Goal: Task Accomplishment & Management: Complete application form

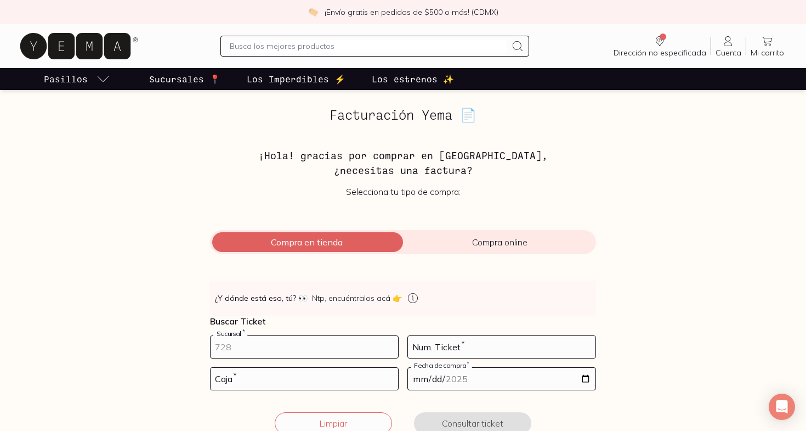
click at [258, 346] on input "number" at bounding box center [305, 347] width 188 height 22
type input "10002"
click at [274, 374] on input "number" at bounding box center [305, 379] width 188 height 22
type input "02"
click at [487, 349] on input "number" at bounding box center [502, 347] width 188 height 22
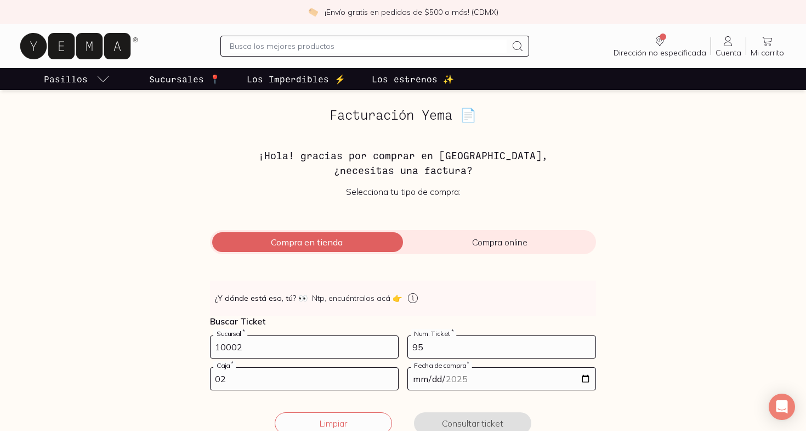
type input "95"
click at [466, 372] on input "date" at bounding box center [502, 379] width 188 height 22
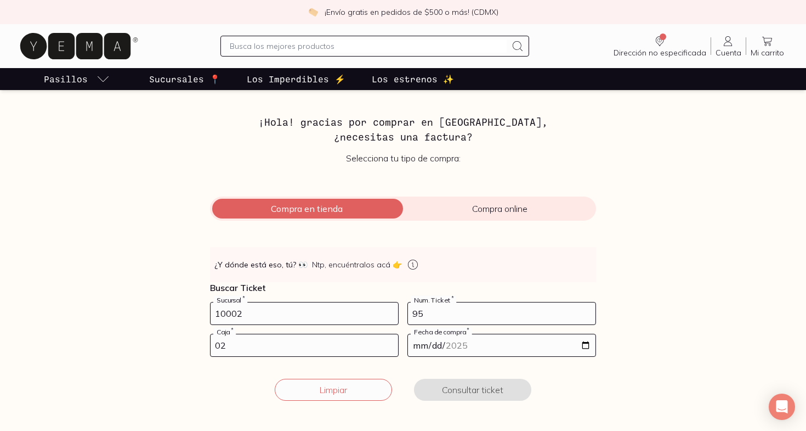
scroll to position [34, 0]
click at [436, 342] on input "date" at bounding box center [502, 345] width 188 height 22
type input "[DATE]"
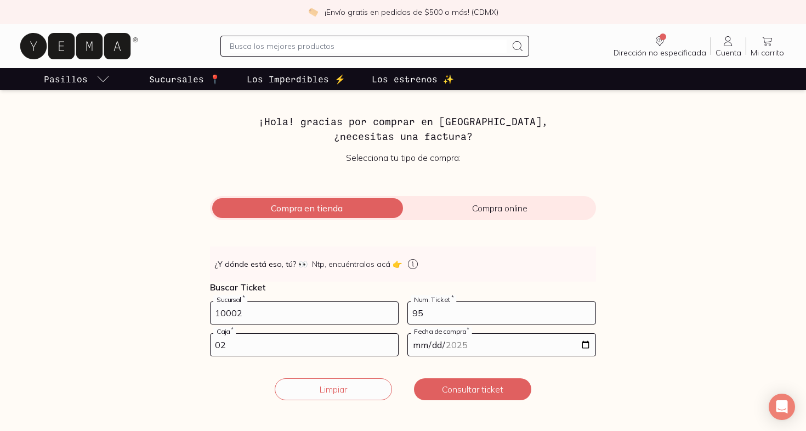
click at [549, 370] on form "10002 Sucursal * 95 Num. Ticket * 02 Caja * [DATE] Fecha de compra * Limpiar Co…" at bounding box center [403, 357] width 386 height 112
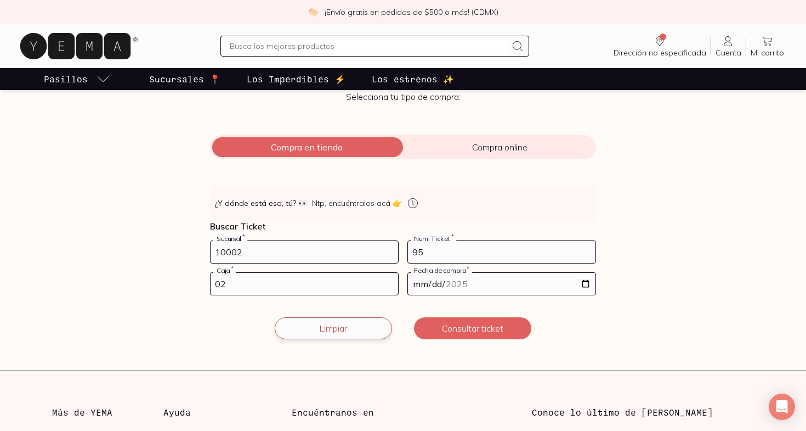
scroll to position [100, 0]
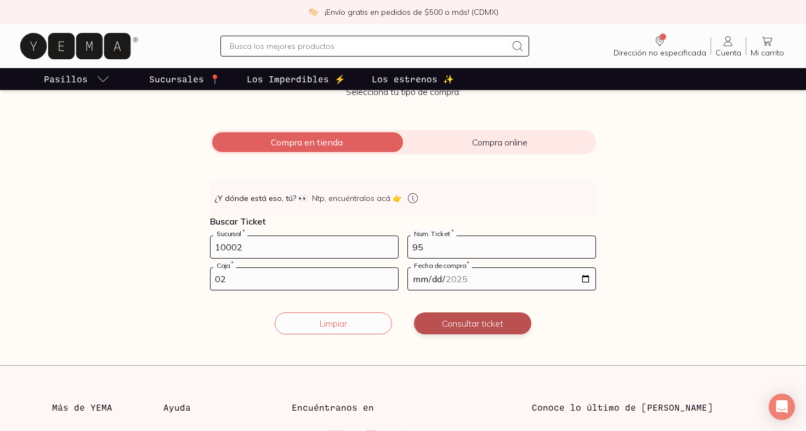
click at [470, 320] on button "Consultar ticket" at bounding box center [472, 323] width 117 height 22
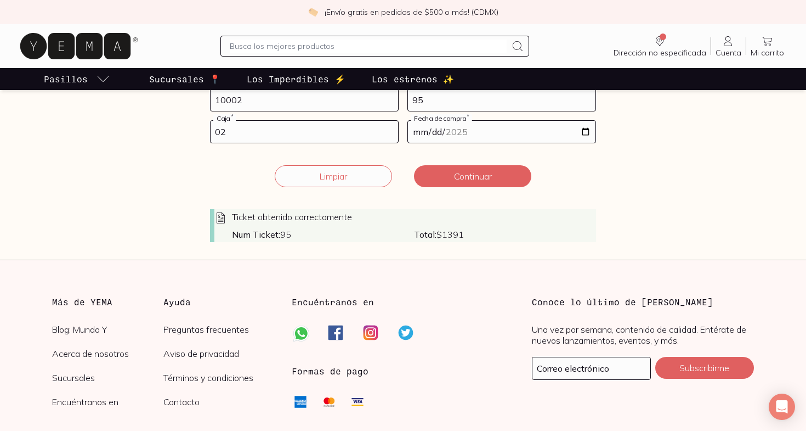
scroll to position [245, 0]
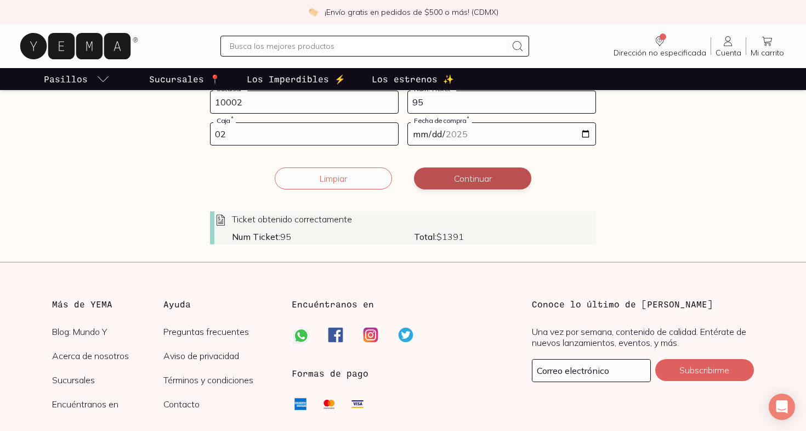
click at [474, 180] on button "Continuar" at bounding box center [472, 178] width 117 height 22
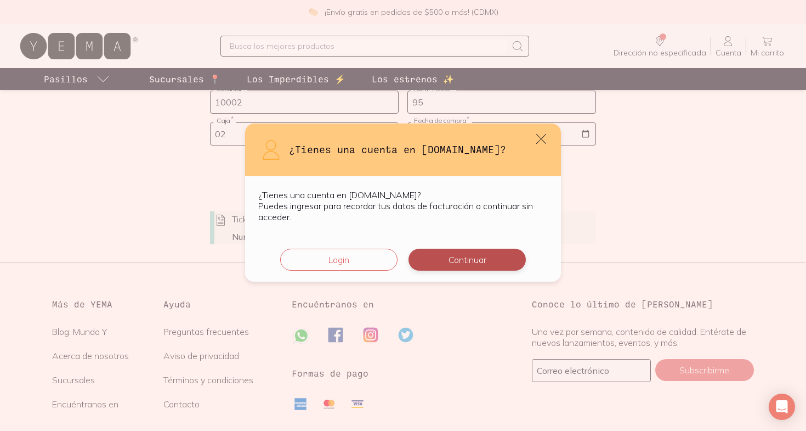
click at [462, 259] on button "Continuar" at bounding box center [467, 259] width 117 height 22
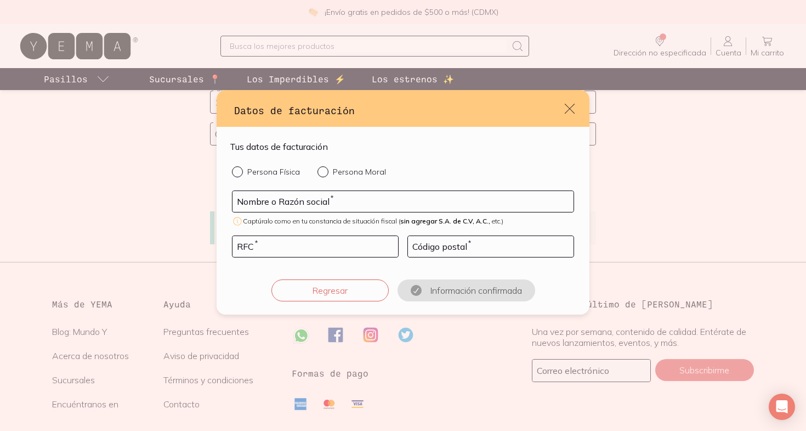
click at [231, 170] on div "Persona Física Persona Moral Nombre o Razón social * Captúralo como en tu const…" at bounding box center [403, 233] width 347 height 135
click at [239, 172] on input "Persona Física" at bounding box center [236, 170] width 9 height 9
radio input "true"
type input "[PERSON_NAME]"
click at [255, 244] on input "default" at bounding box center [316, 246] width 166 height 21
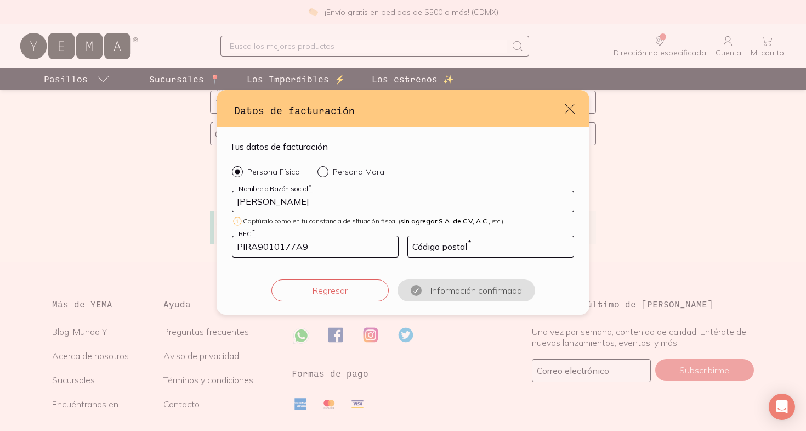
type input "PIRA9010177A9"
click at [466, 246] on input "default" at bounding box center [491, 246] width 166 height 21
type input "0"
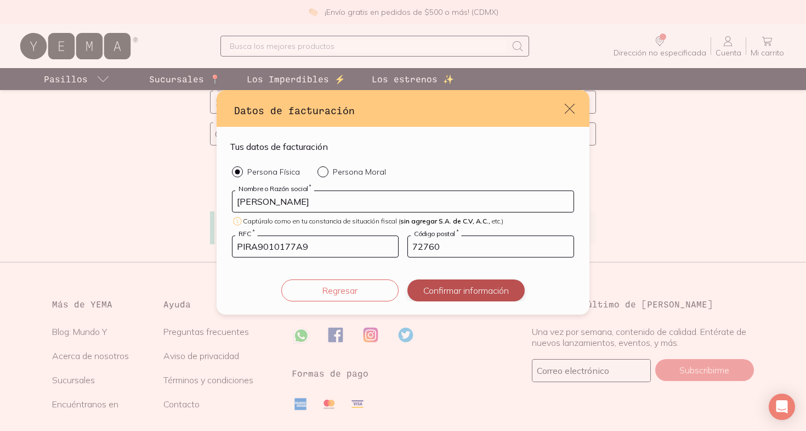
type input "72760"
click at [446, 283] on button "Confirmar información" at bounding box center [466, 290] width 117 height 22
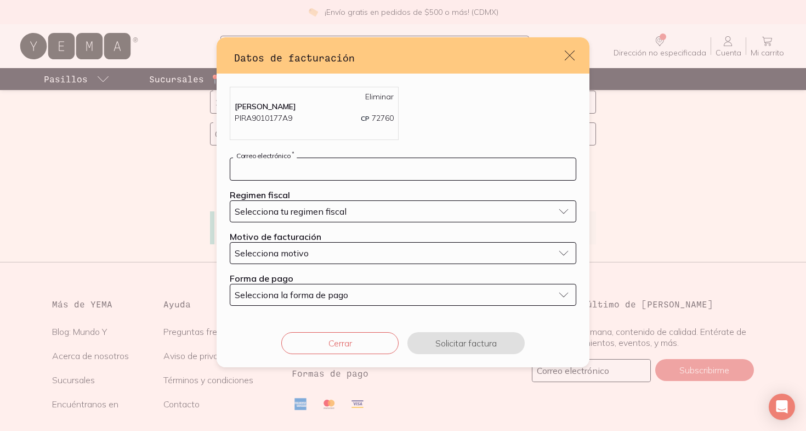
click at [380, 166] on input "default" at bounding box center [403, 169] width 346 height 22
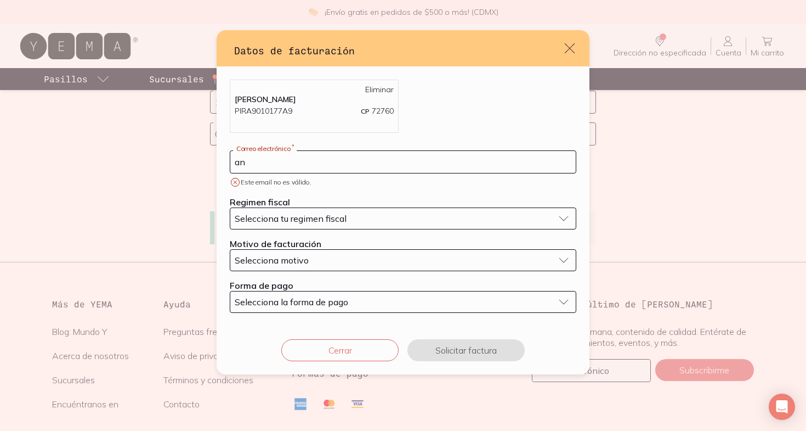
type input "[PERSON_NAME]"
type input "[EMAIL_ADDRESS][DOMAIN_NAME]"
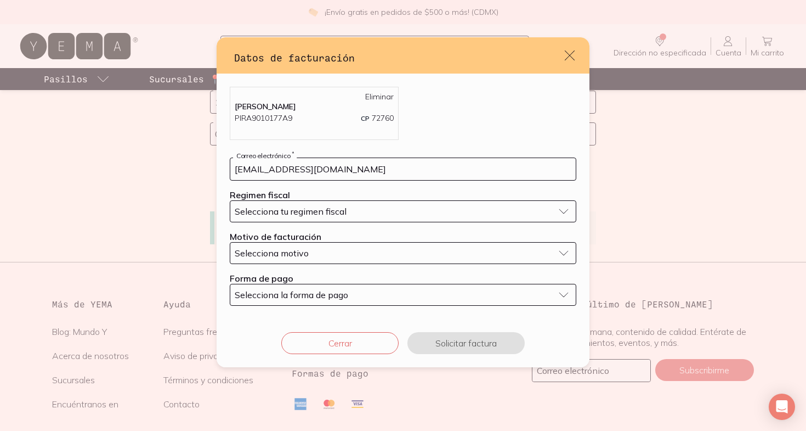
click at [308, 212] on span "Selecciona tu regimen fiscal" at bounding box center [291, 211] width 112 height 11
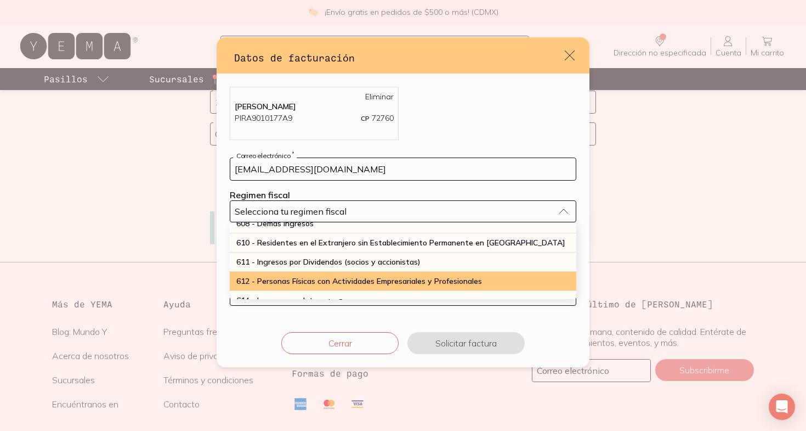
scroll to position [112, 0]
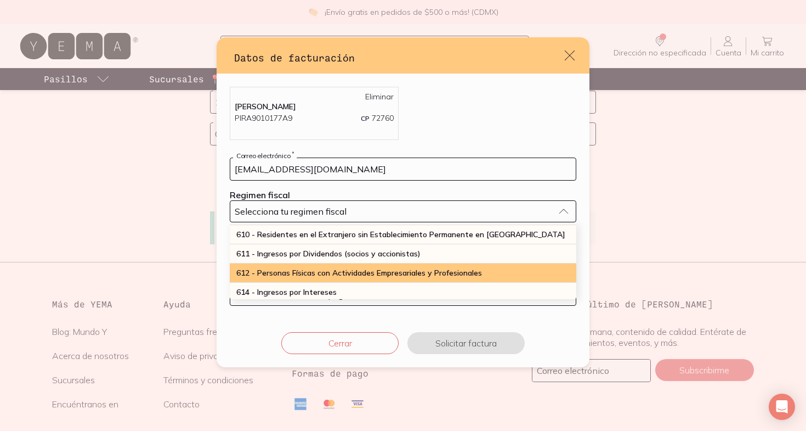
click at [322, 270] on span "612 - Personas Físicas con Actividades Empresariales y Profesionales" at bounding box center [359, 273] width 246 height 10
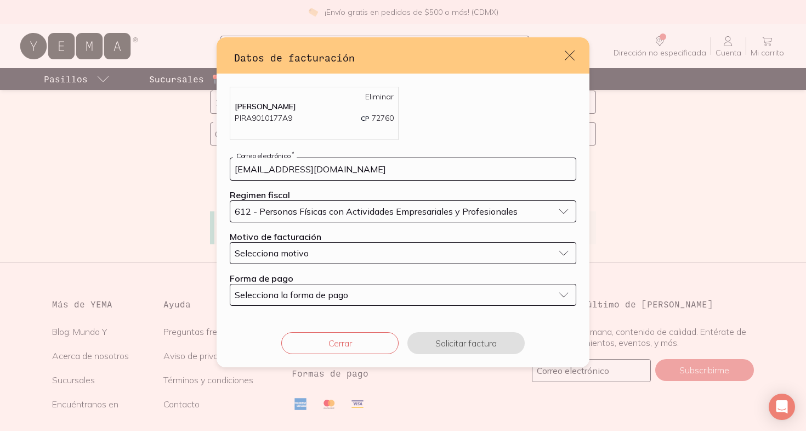
click at [308, 252] on div "Selecciona motivo" at bounding box center [394, 252] width 319 height 11
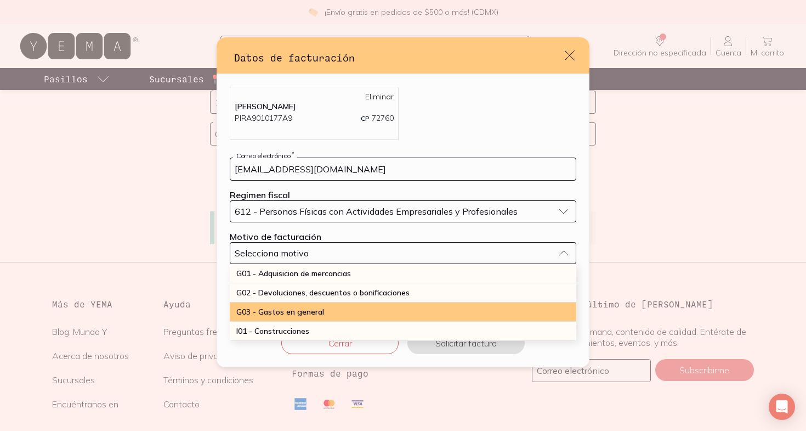
click at [297, 312] on span "G03 - Gastos en general" at bounding box center [280, 312] width 88 height 10
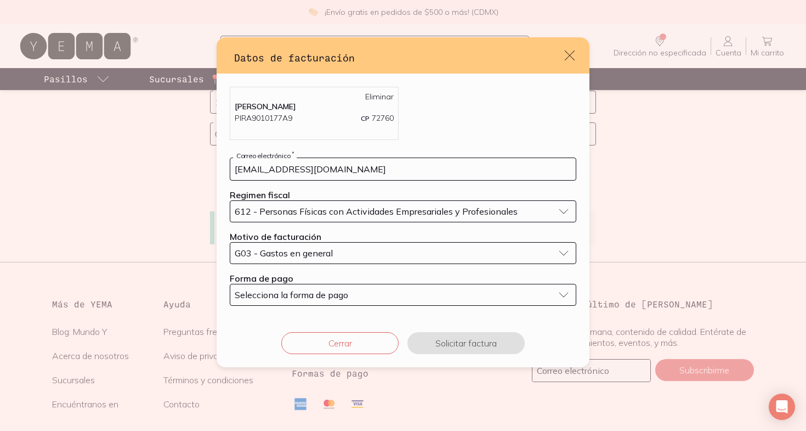
click at [298, 295] on span "Selecciona la forma de pago" at bounding box center [292, 294] width 114 height 11
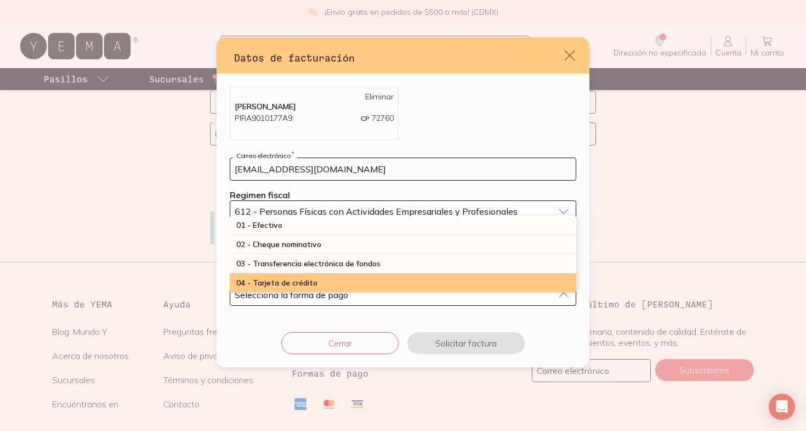
click at [304, 285] on span "04 - Tarjeta de crédito" at bounding box center [276, 283] width 81 height 10
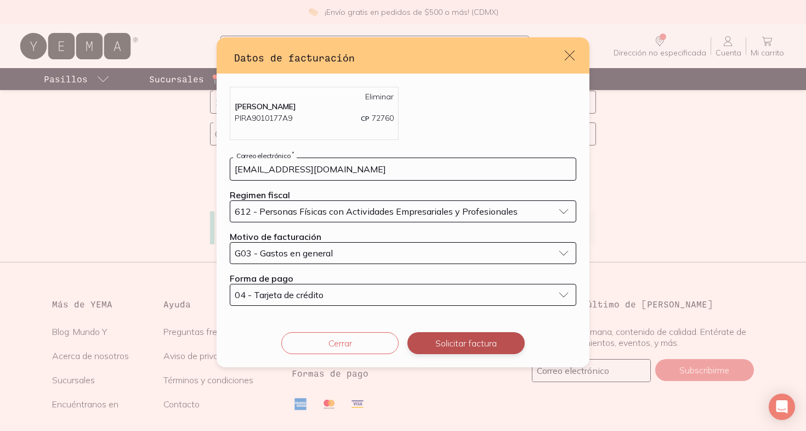
click at [464, 340] on button "Solicitar factura" at bounding box center [466, 343] width 117 height 22
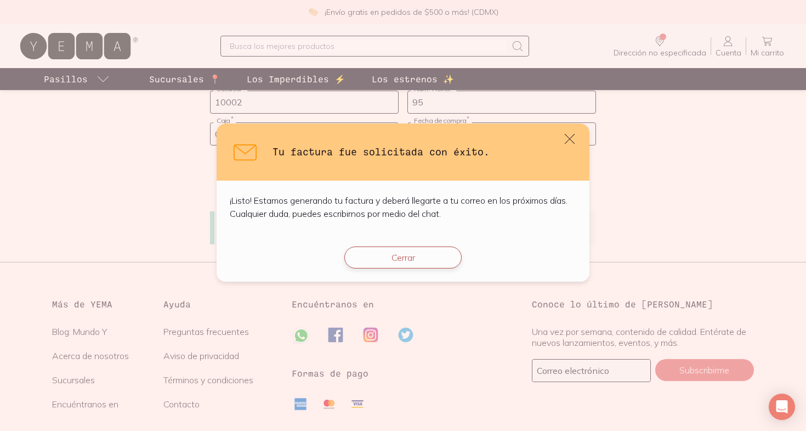
click at [410, 263] on button "Cerrar" at bounding box center [402, 257] width 117 height 22
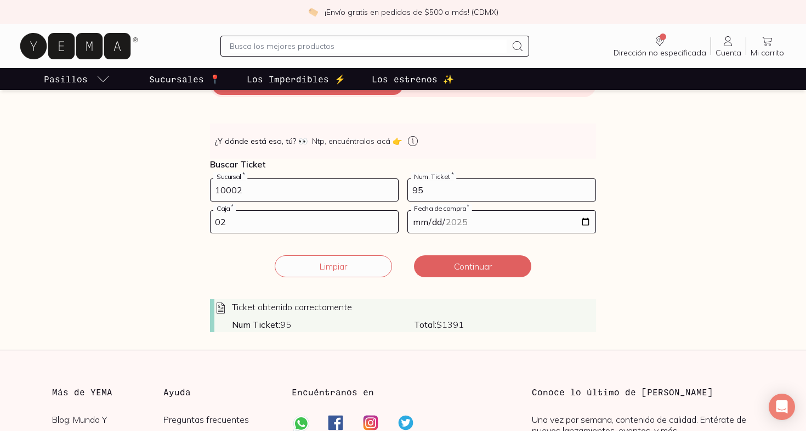
scroll to position [157, 0]
click at [459, 181] on input "95" at bounding box center [502, 190] width 188 height 22
type input "124"
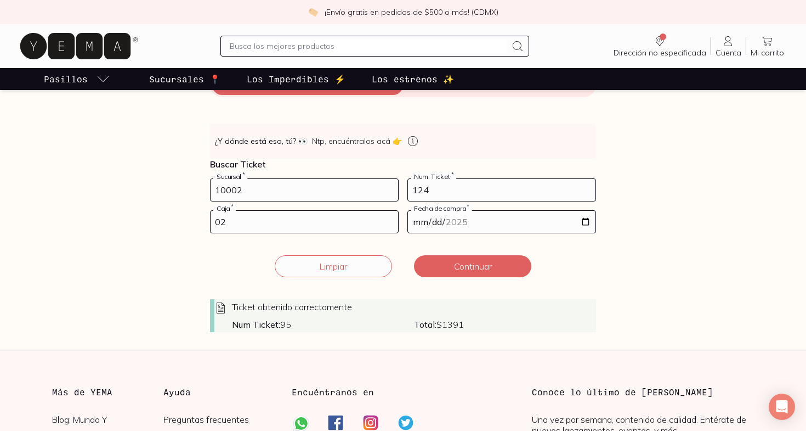
click at [321, 221] on input "02" at bounding box center [305, 222] width 188 height 22
type input "01"
click at [459, 223] on input "[DATE]" at bounding box center [502, 222] width 188 height 22
type input "[DATE]"
click at [539, 251] on form "10002 Sucursal * 124 Num. Ticket * 01 Caja * [DATE] Fecha de compra * Ticket ob…" at bounding box center [403, 255] width 386 height 154
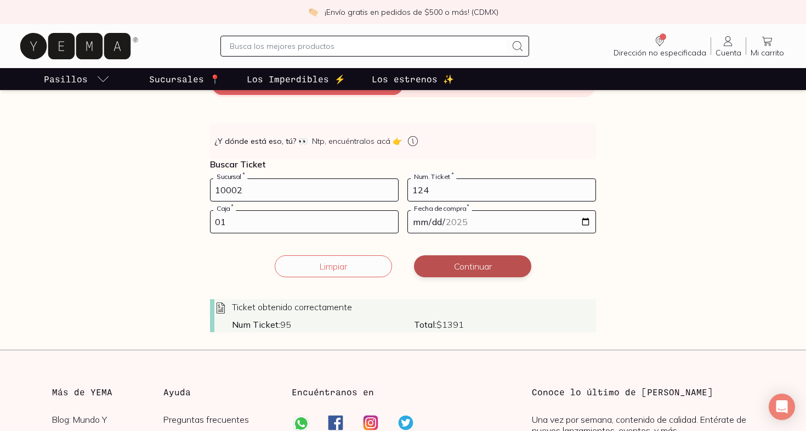
click at [488, 272] on button "Continuar" at bounding box center [472, 266] width 117 height 22
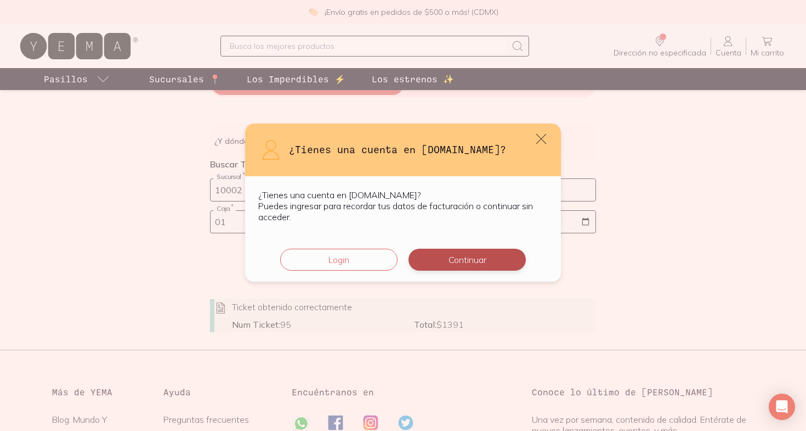
click at [476, 265] on button "Continuar" at bounding box center [467, 259] width 117 height 22
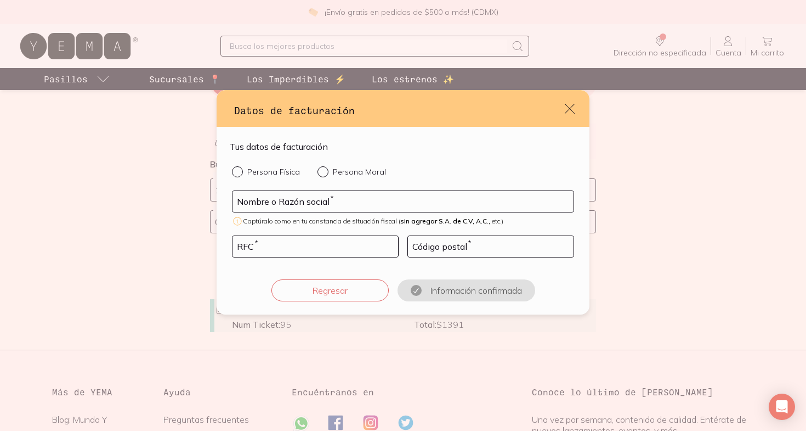
click at [235, 171] on input "Persona Física" at bounding box center [236, 170] width 9 height 9
radio input "true"
click at [259, 201] on input "default" at bounding box center [403, 201] width 341 height 21
type input "[PERSON_NAME]"
click at [255, 251] on input "default" at bounding box center [316, 246] width 166 height 21
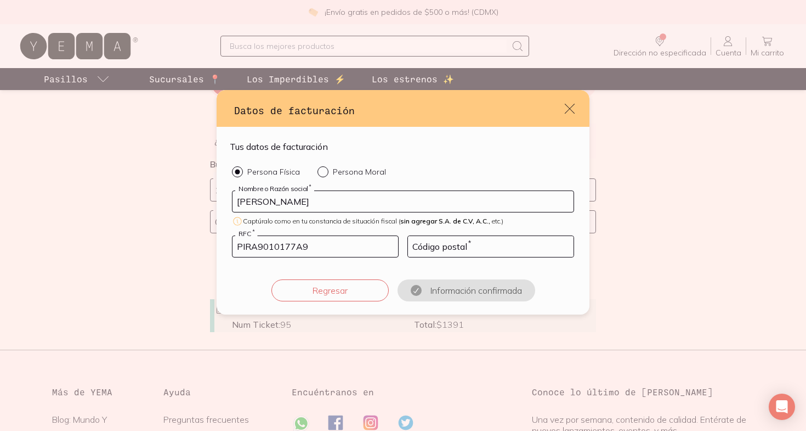
type input "PIRA9010177A9"
click at [447, 246] on input "default" at bounding box center [491, 246] width 166 height 21
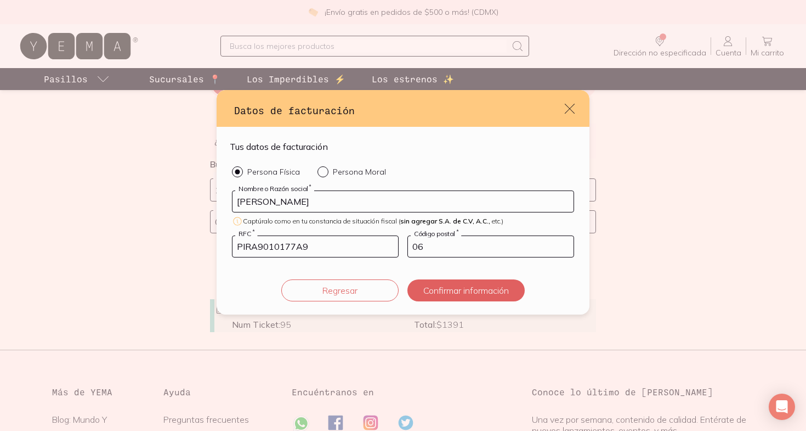
type input "0"
type input "72760"
click at [484, 289] on button "Confirmar información" at bounding box center [466, 290] width 117 height 22
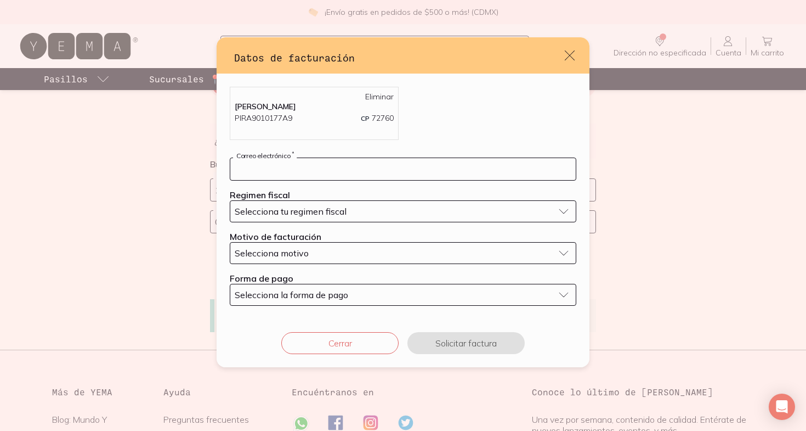
click at [382, 176] on input "default" at bounding box center [403, 169] width 346 height 22
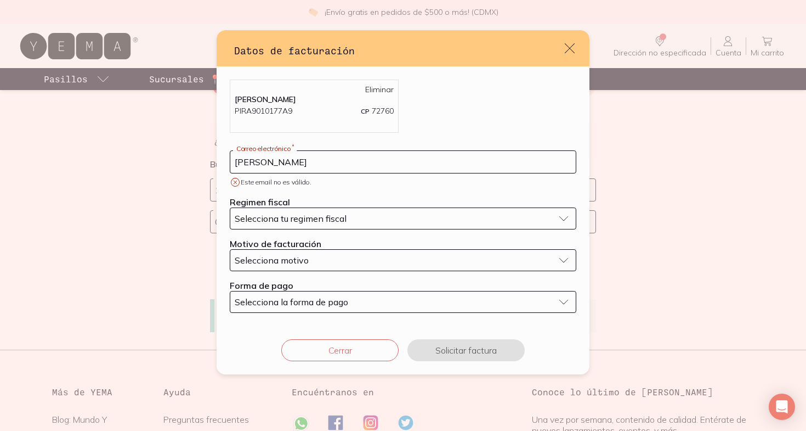
type input "anaelia"
type input "[EMAIL_ADDRESS][DOMAIN_NAME]"
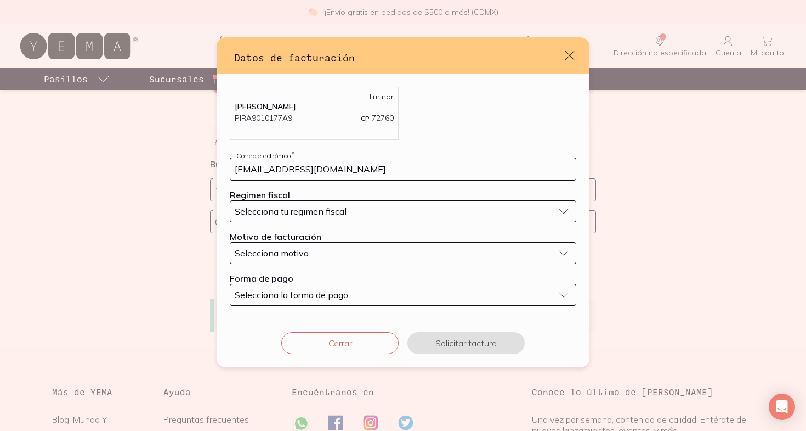
click at [314, 213] on span "Selecciona tu regimen fiscal" at bounding box center [291, 211] width 112 height 11
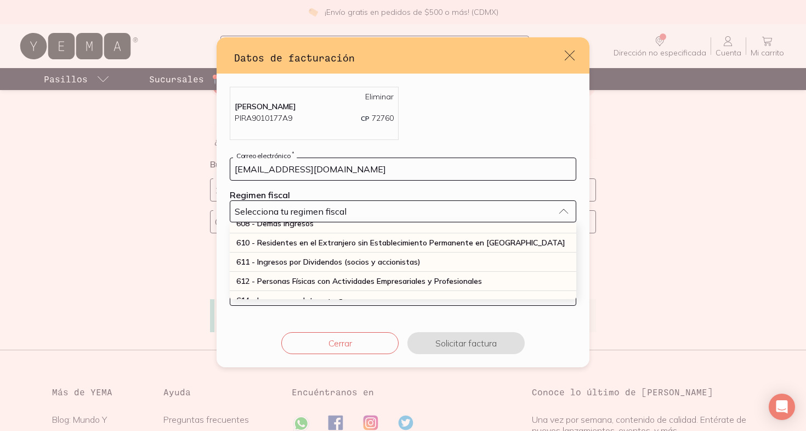
scroll to position [107, 0]
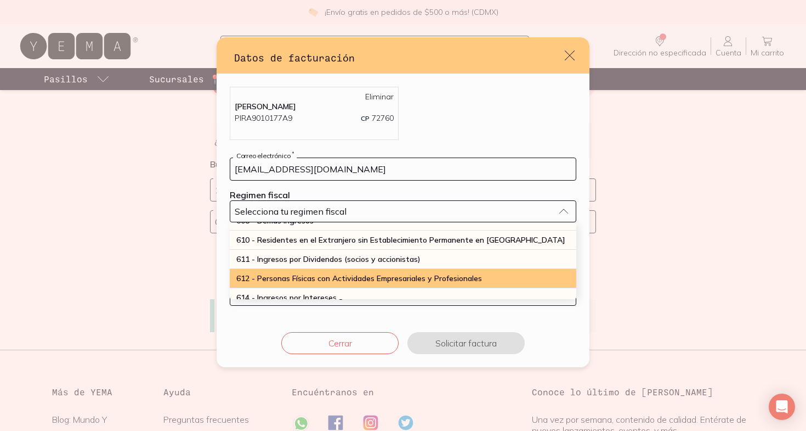
click at [321, 274] on span "612 - Personas Físicas con Actividades Empresariales y Profesionales" at bounding box center [359, 278] width 246 height 10
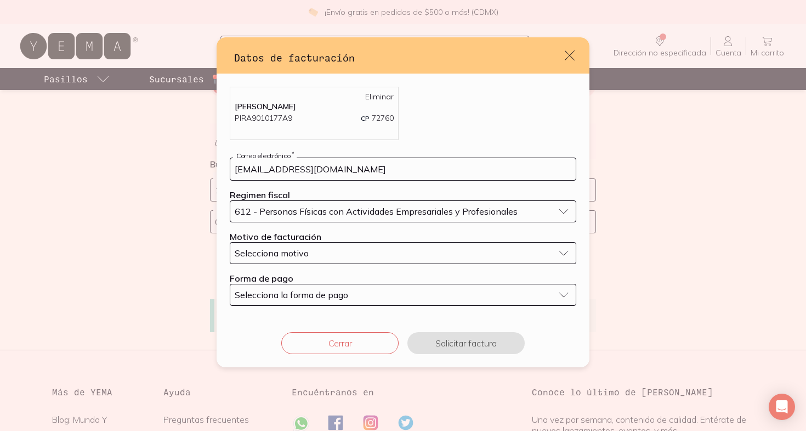
click at [314, 248] on div "Selecciona motivo" at bounding box center [394, 252] width 319 height 11
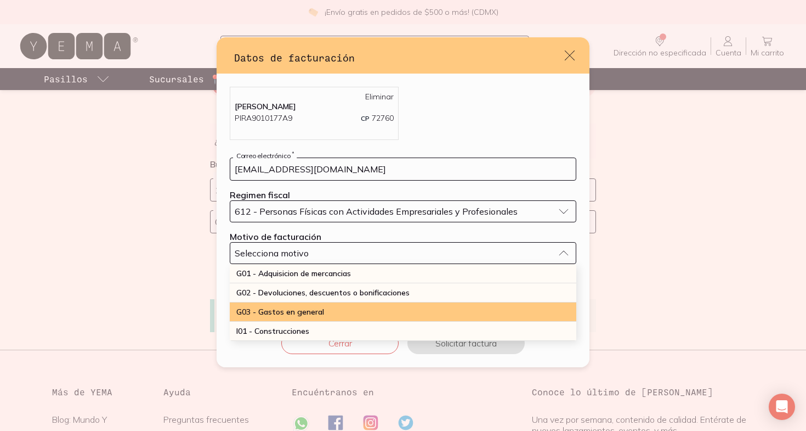
click at [303, 311] on span "G03 - Gastos en general" at bounding box center [280, 312] width 88 height 10
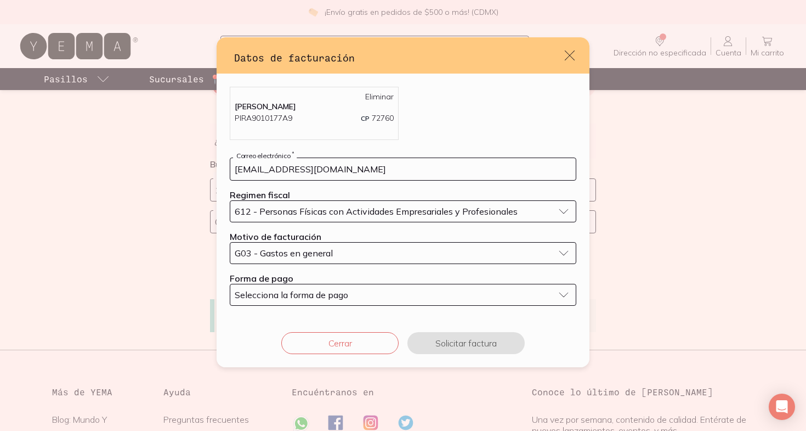
click at [300, 300] on span "Selecciona la forma de pago" at bounding box center [292, 294] width 114 height 11
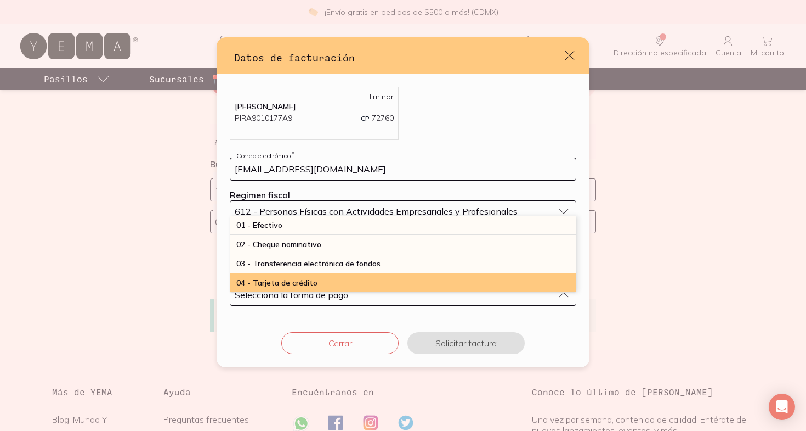
click at [297, 290] on div "04 - Tarjeta de crédito" at bounding box center [403, 282] width 347 height 19
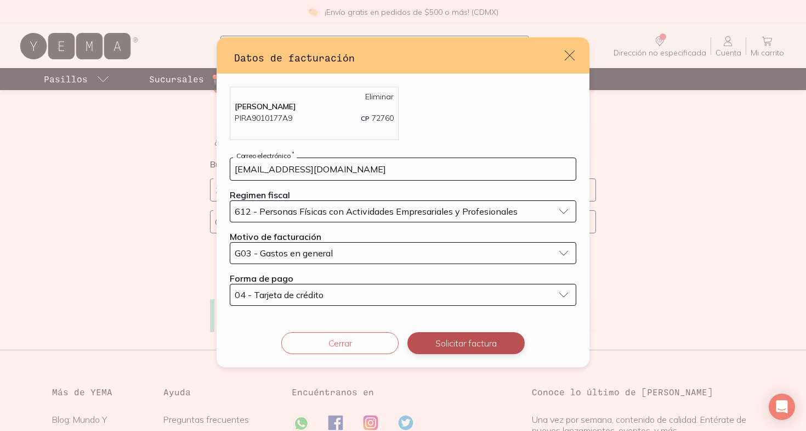
click at [440, 340] on button "Solicitar factura" at bounding box center [466, 343] width 117 height 22
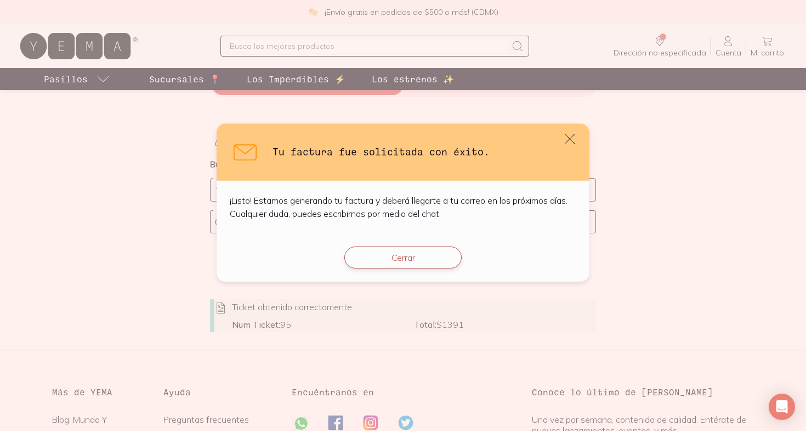
click at [405, 255] on button "Cerrar" at bounding box center [402, 257] width 117 height 22
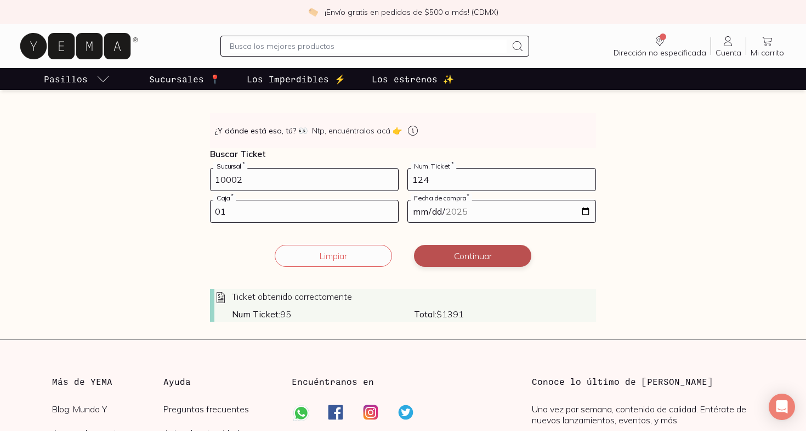
scroll to position [171, 0]
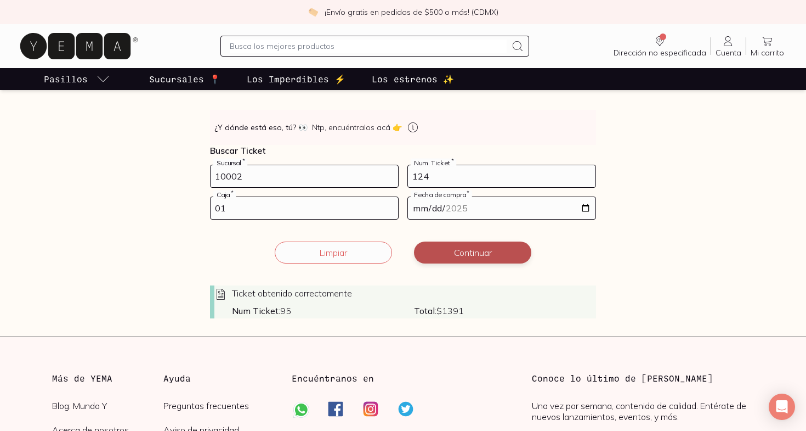
click at [467, 261] on button "Continuar" at bounding box center [472, 252] width 117 height 22
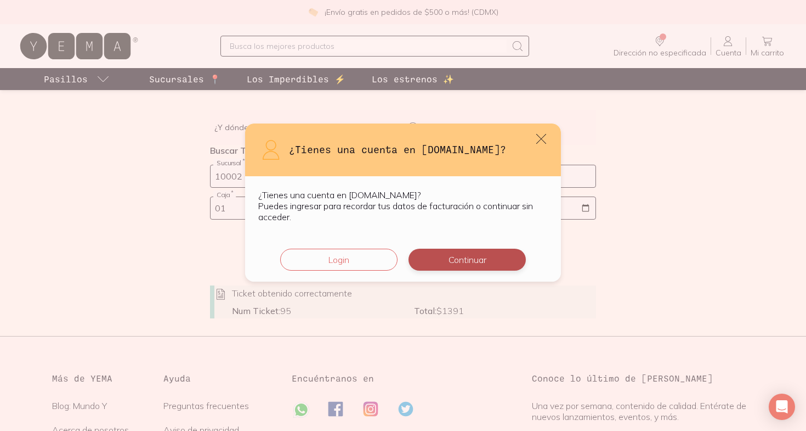
click at [465, 260] on button "Continuar" at bounding box center [467, 259] width 117 height 22
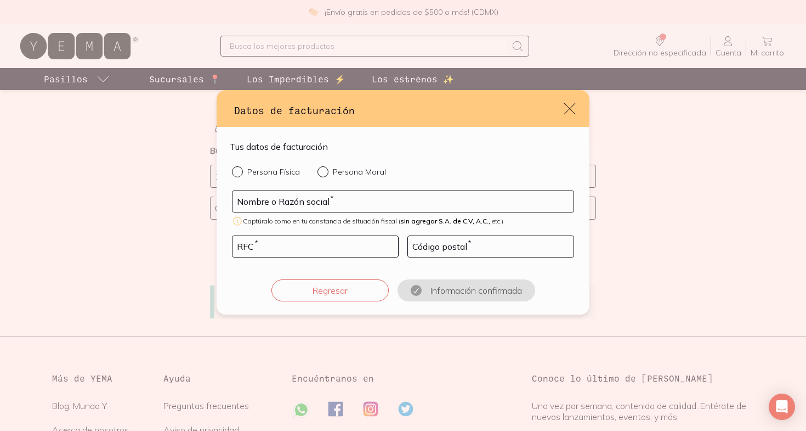
click at [572, 105] on icon "default" at bounding box center [569, 108] width 15 height 15
